Goal: Information Seeking & Learning: Learn about a topic

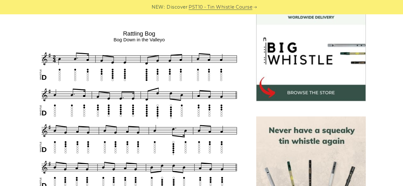
scroll to position [219, 0]
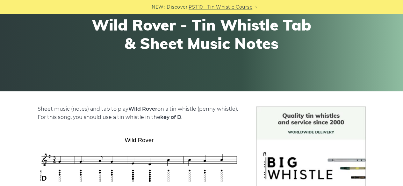
scroll to position [75, 0]
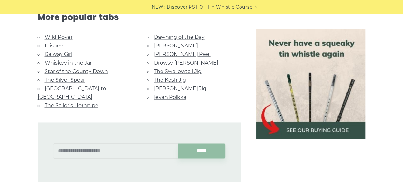
scroll to position [450, 0]
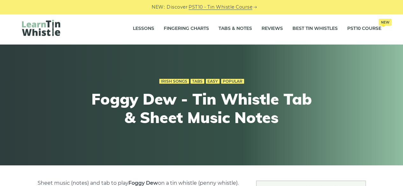
scroll to position [0, 0]
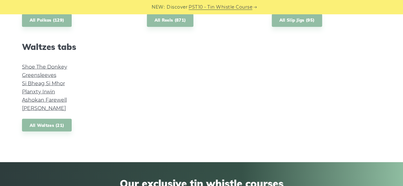
scroll to position [545, 0]
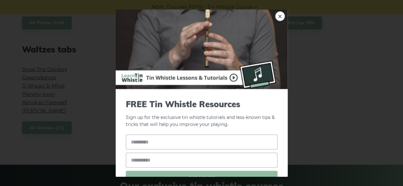
click at [81, 130] on div "× FREE Tin Whistle Resources Sign up for the exclusive tin whistle tutorials an…" at bounding box center [201, 93] width 403 height 186
click at [275, 18] on link "×" at bounding box center [280, 16] width 10 height 10
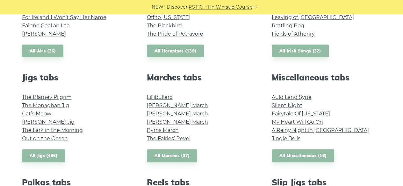
scroll to position [308, 0]
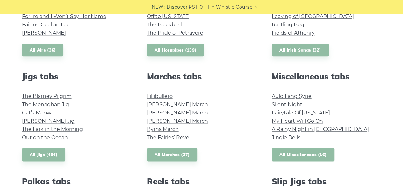
click at [293, 159] on link "All Miscellaneous (16)" at bounding box center [303, 154] width 63 height 13
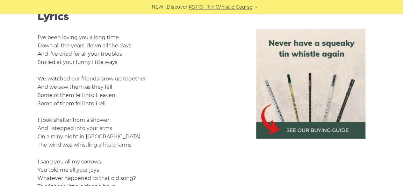
scroll to position [451, 0]
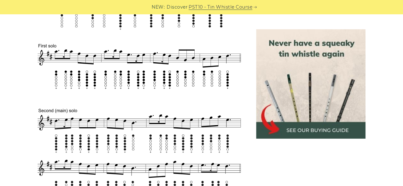
scroll to position [312, 0]
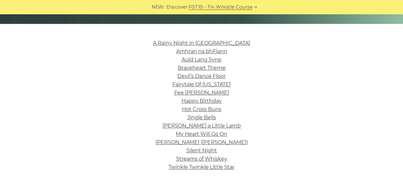
scroll to position [143, 0]
